Goal: Understand process/instructions: Learn how to perform a task or action

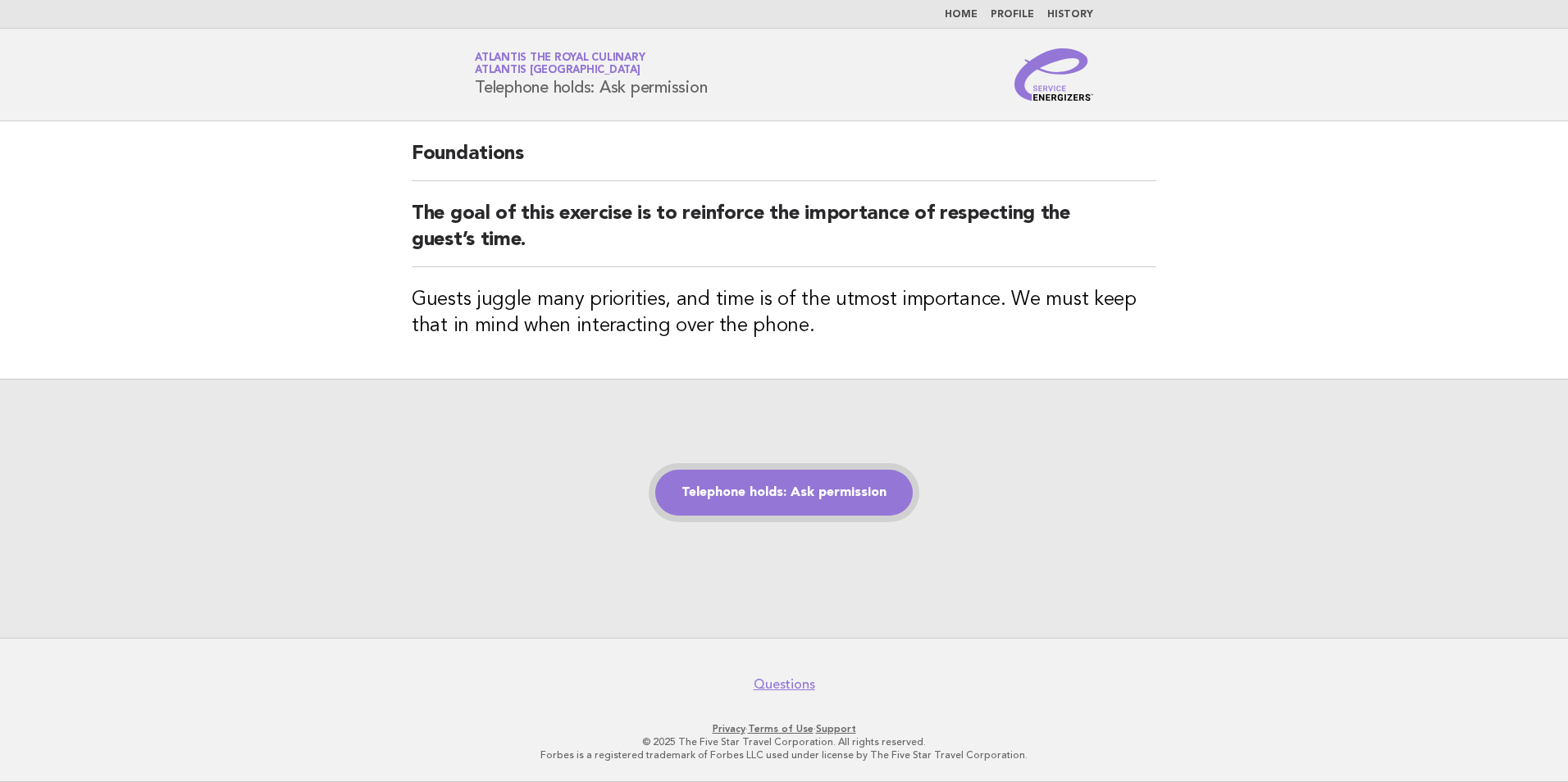
click at [807, 502] on link "Telephone holds: Ask permission" at bounding box center [783, 492] width 257 height 46
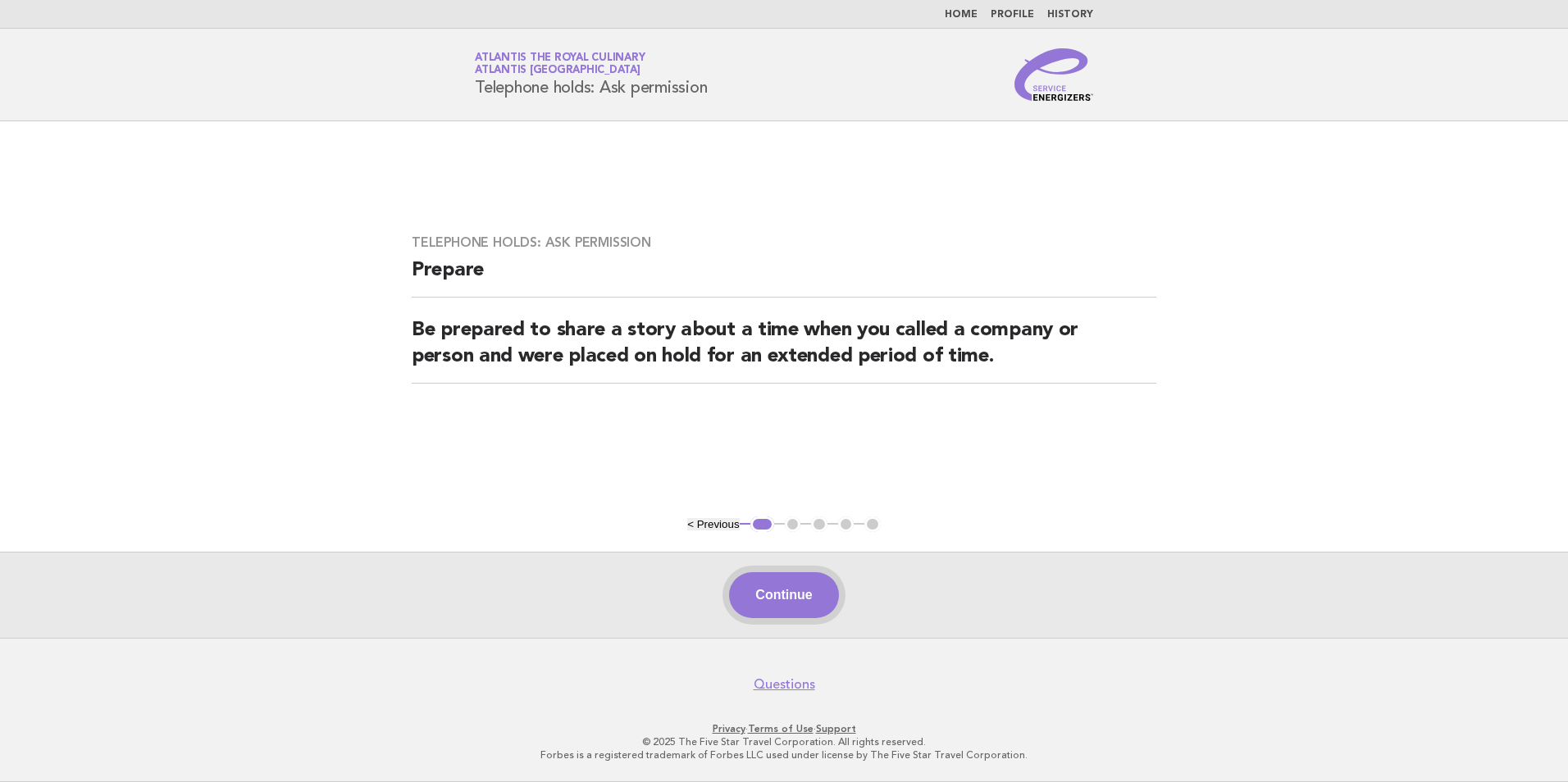
click at [791, 599] on button "Continue" at bounding box center [783, 595] width 109 height 46
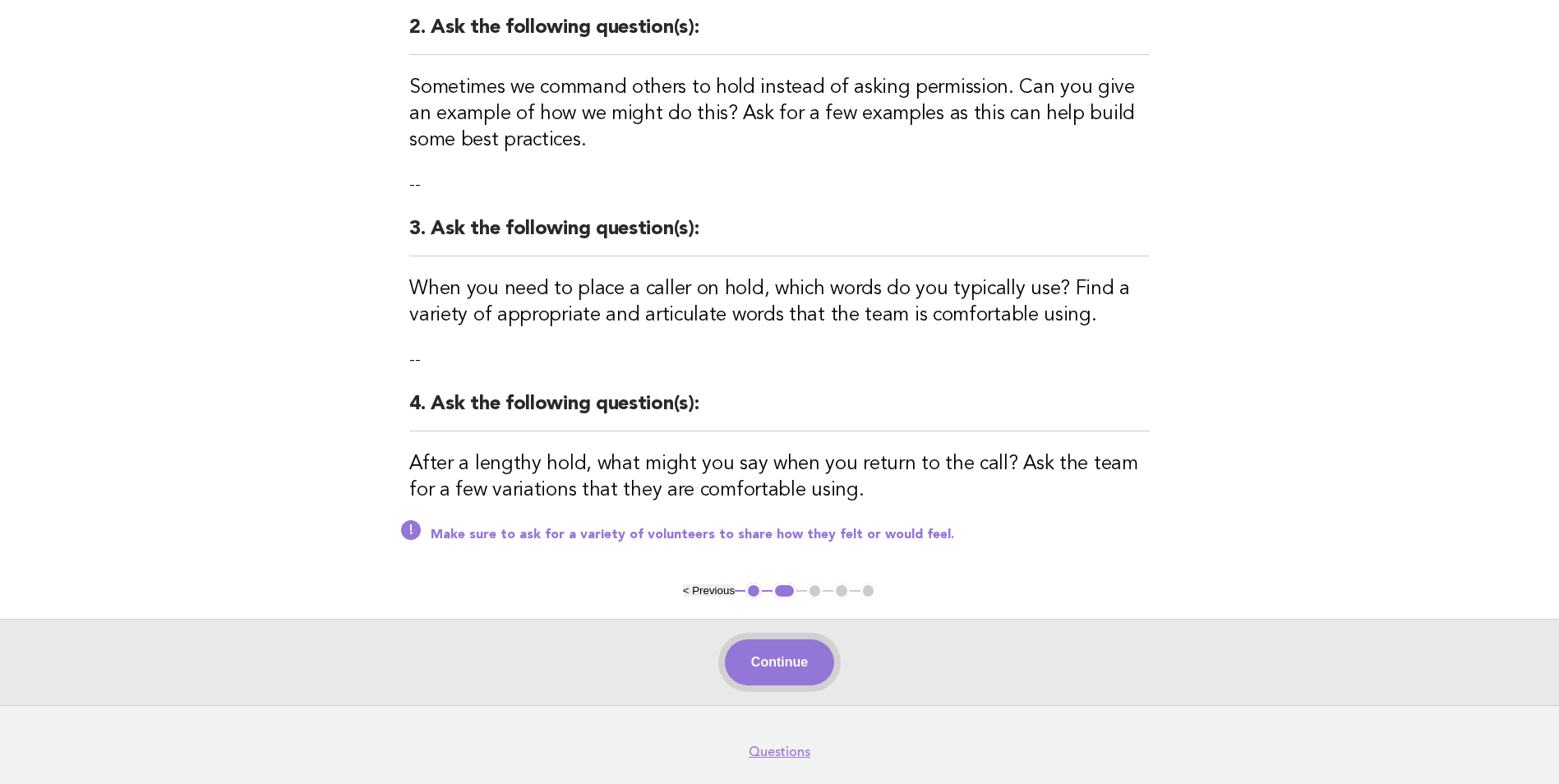
click at [790, 667] on button "Continue" at bounding box center [780, 662] width 109 height 46
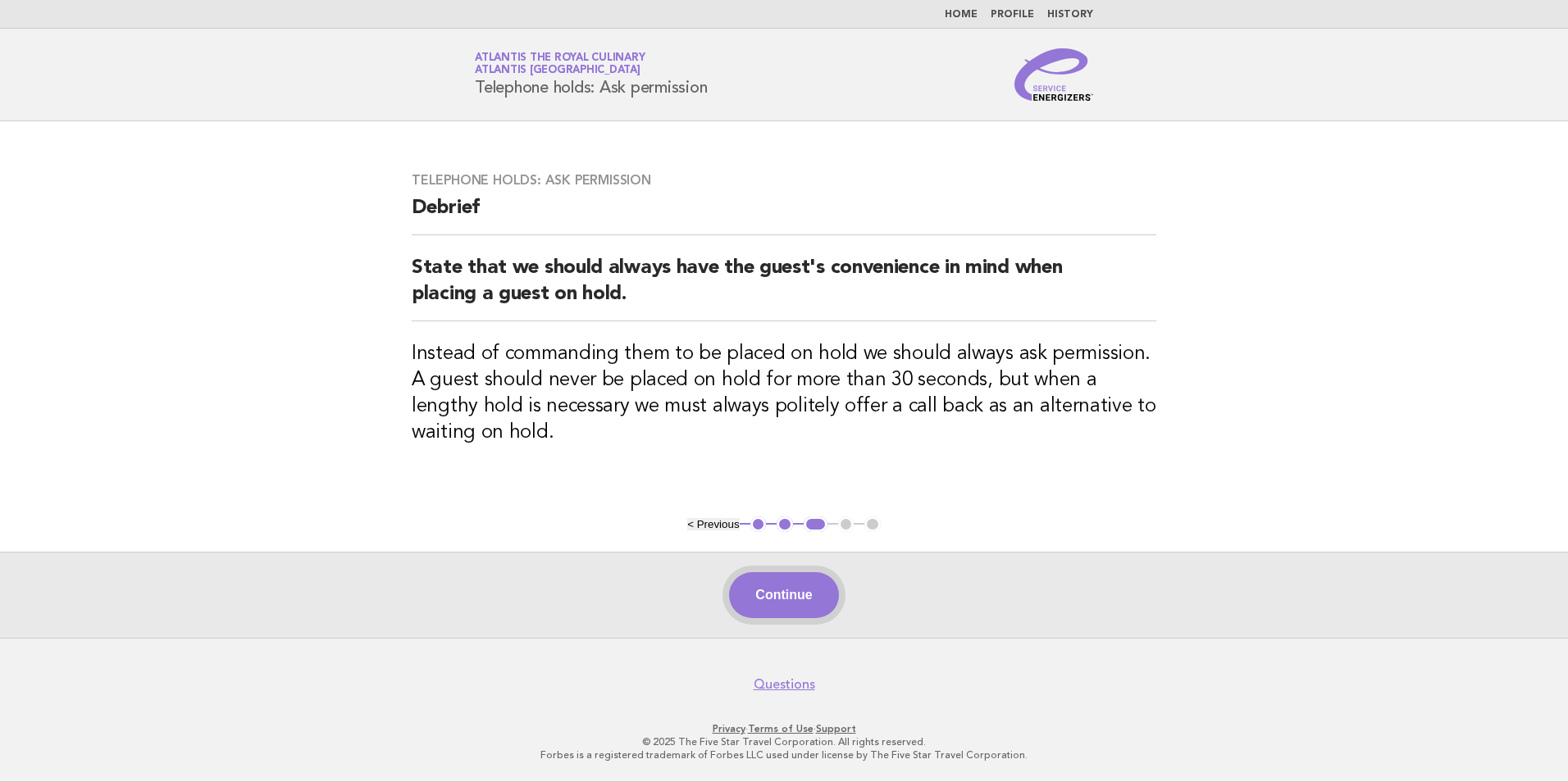
click at [787, 605] on button "Continue" at bounding box center [783, 595] width 109 height 46
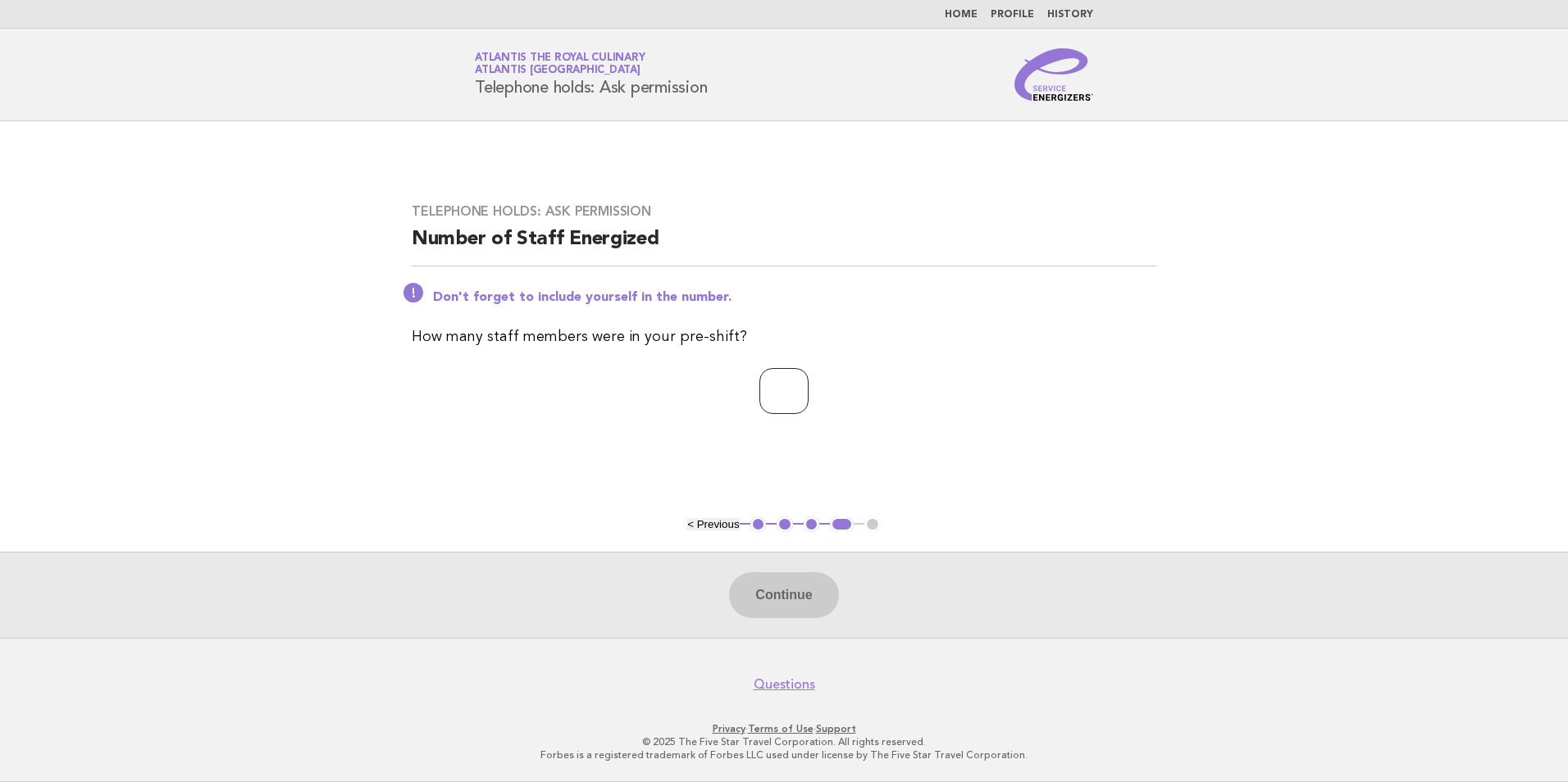
click at [781, 400] on input "number" at bounding box center [784, 391] width 49 height 46
type input "*"
click at [792, 589] on button "Continue" at bounding box center [783, 595] width 109 height 46
